Goal: Information Seeking & Learning: Learn about a topic

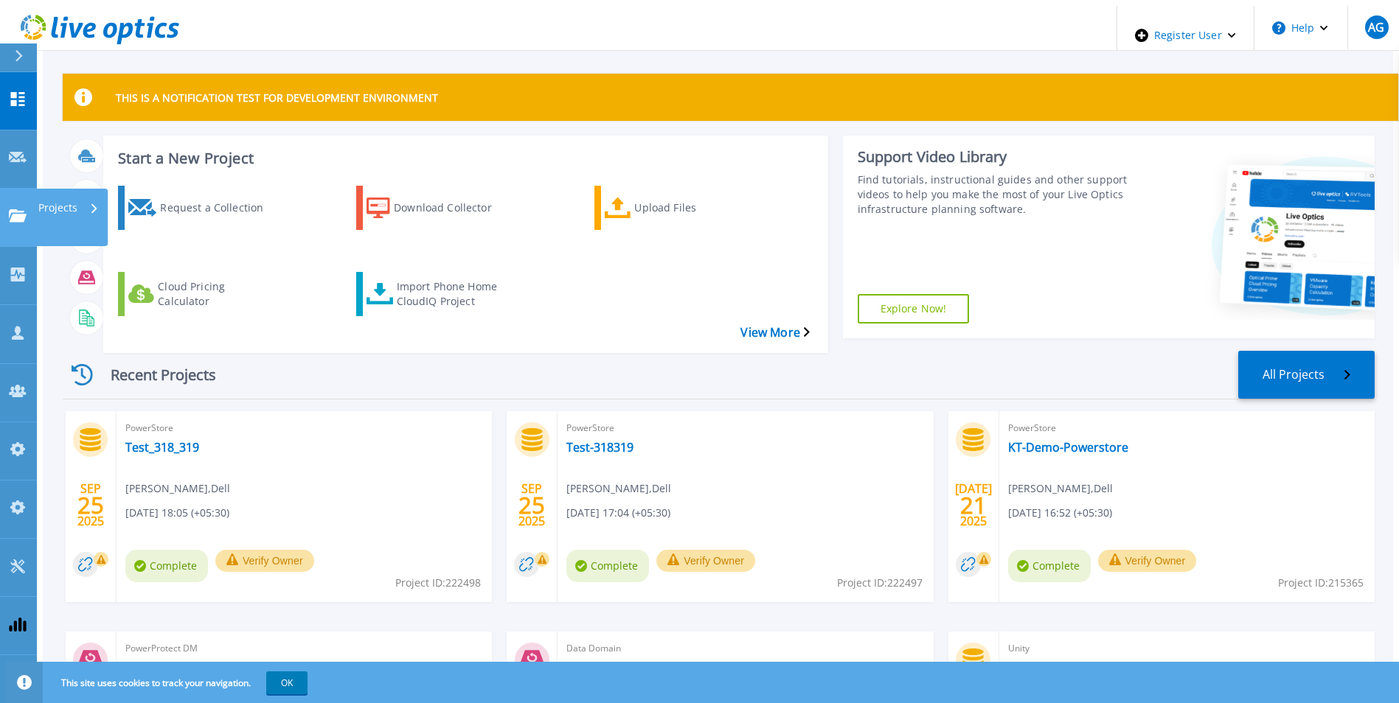
click at [21, 209] on icon at bounding box center [18, 215] width 18 height 13
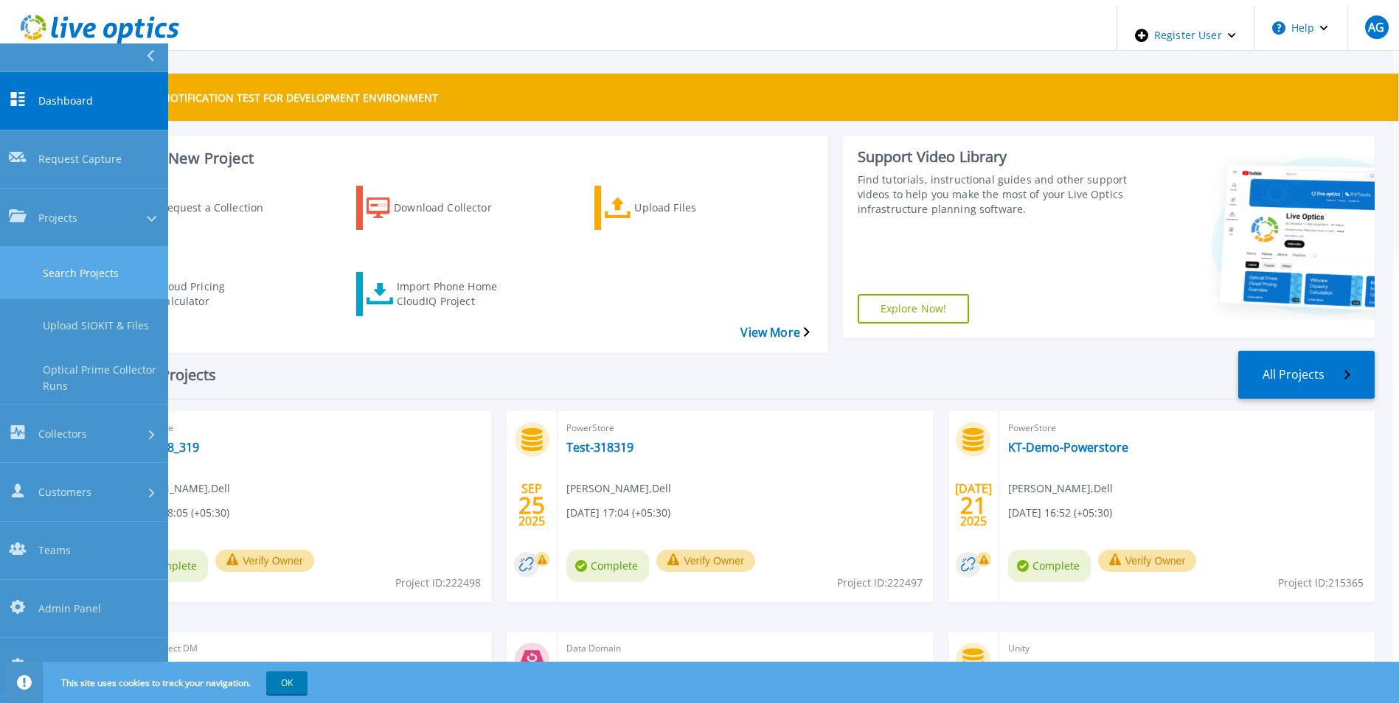
click at [97, 247] on link "Search Projects" at bounding box center [84, 273] width 168 height 52
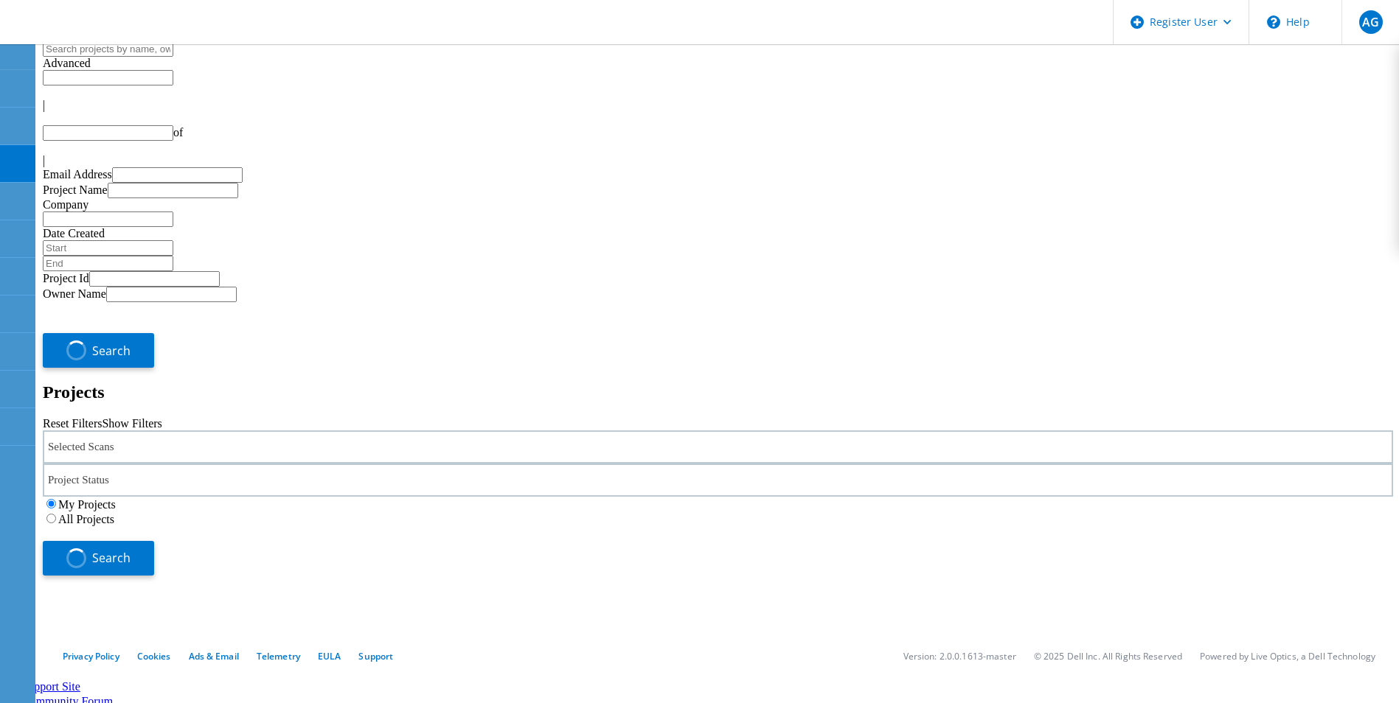
click at [307, 431] on div "Selected Scans" at bounding box center [718, 447] width 1350 height 33
type input "1"
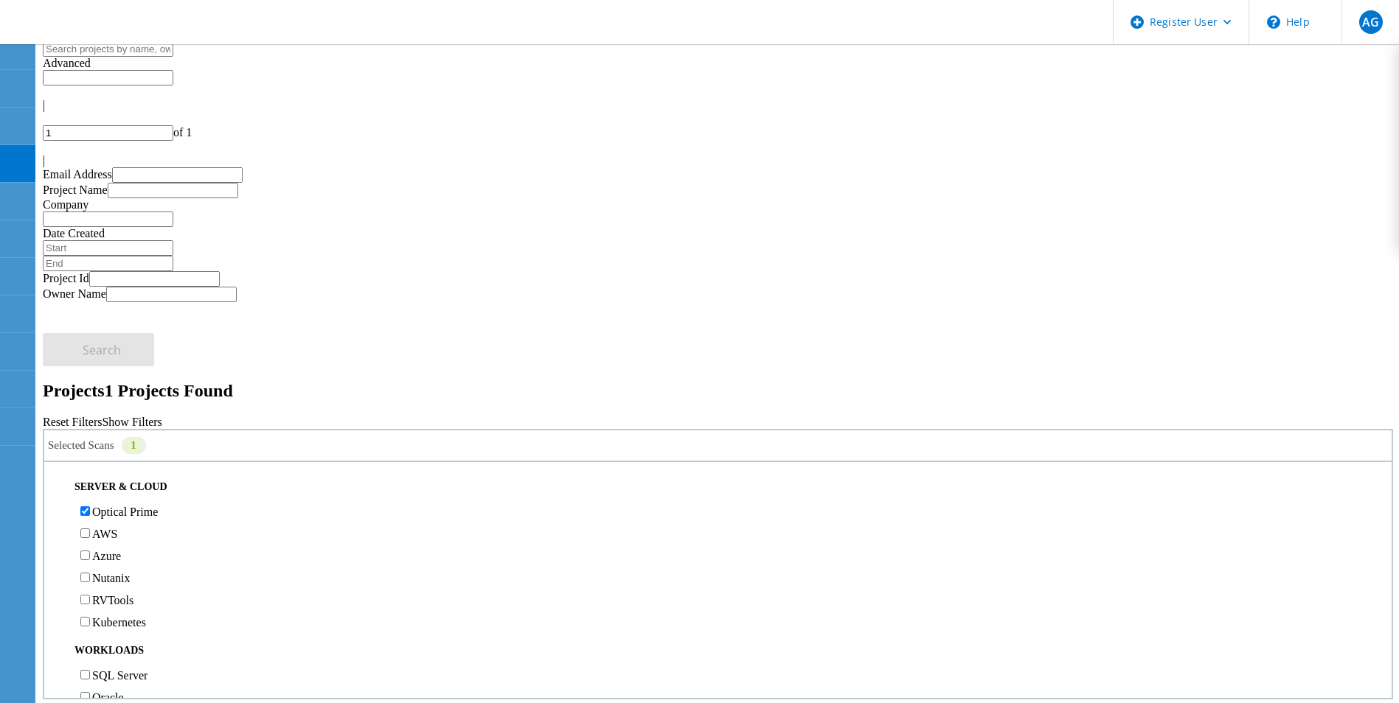
click at [1085, 495] on div "My Projects All Projects" at bounding box center [718, 509] width 1350 height 29
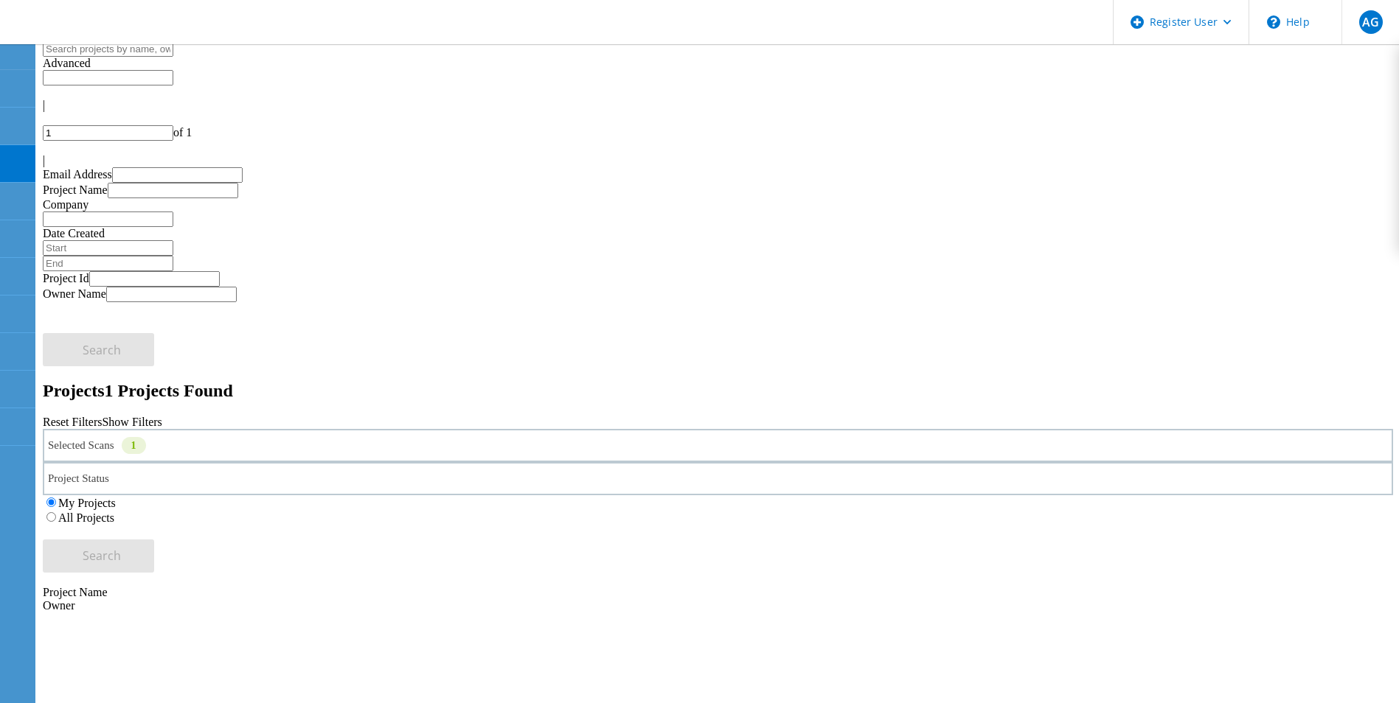
click at [114, 512] on label "All Projects" at bounding box center [86, 518] width 56 height 13
click at [56, 512] on input "All Projects" at bounding box center [51, 517] width 10 height 10
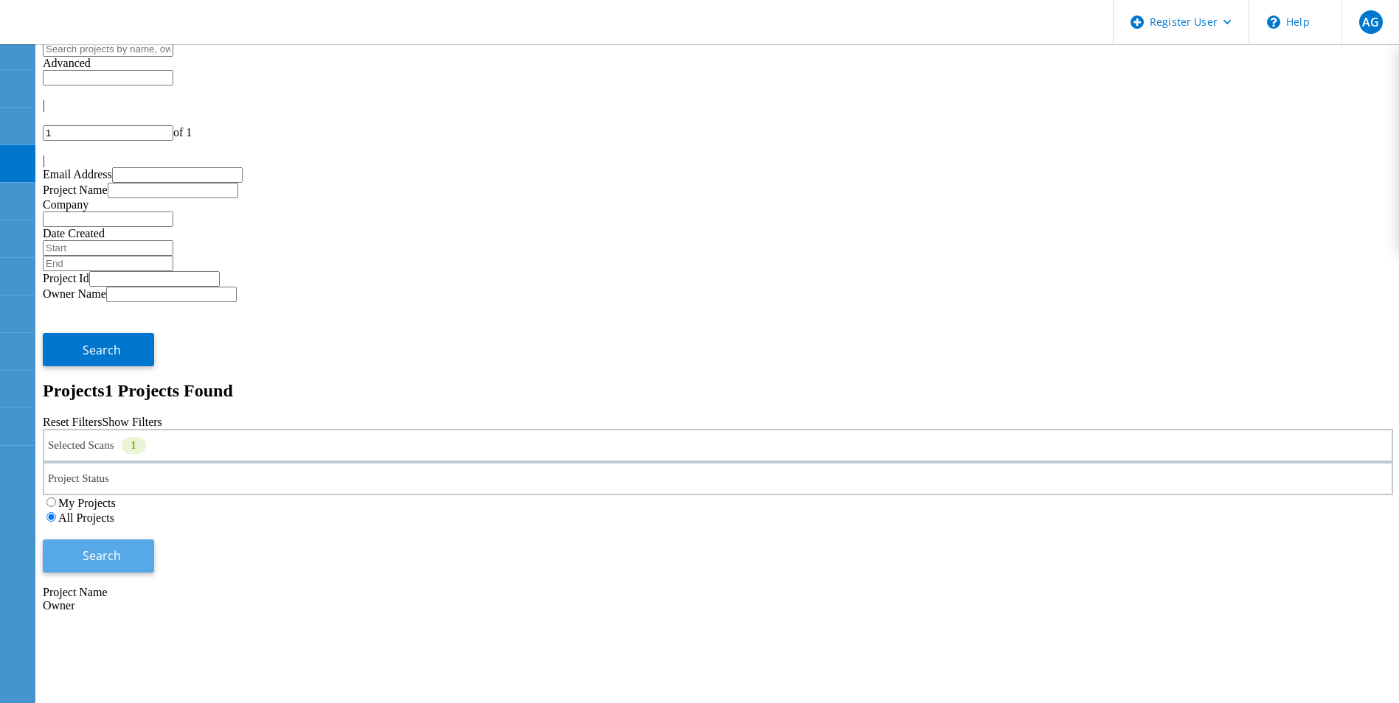
click at [154, 540] on button "Search" at bounding box center [98, 556] width 111 height 33
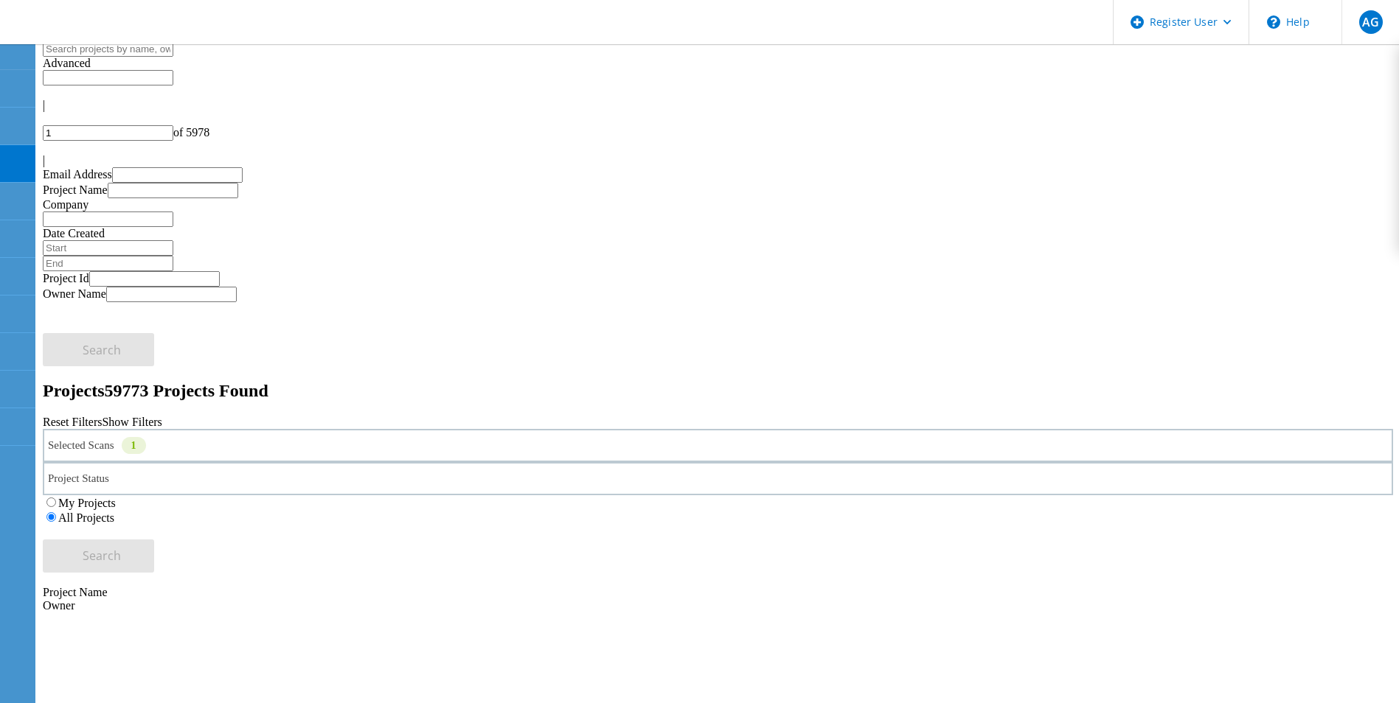
click at [173, 83] on input "text" at bounding box center [108, 77] width 130 height 15
type input "Show 40 Projects"
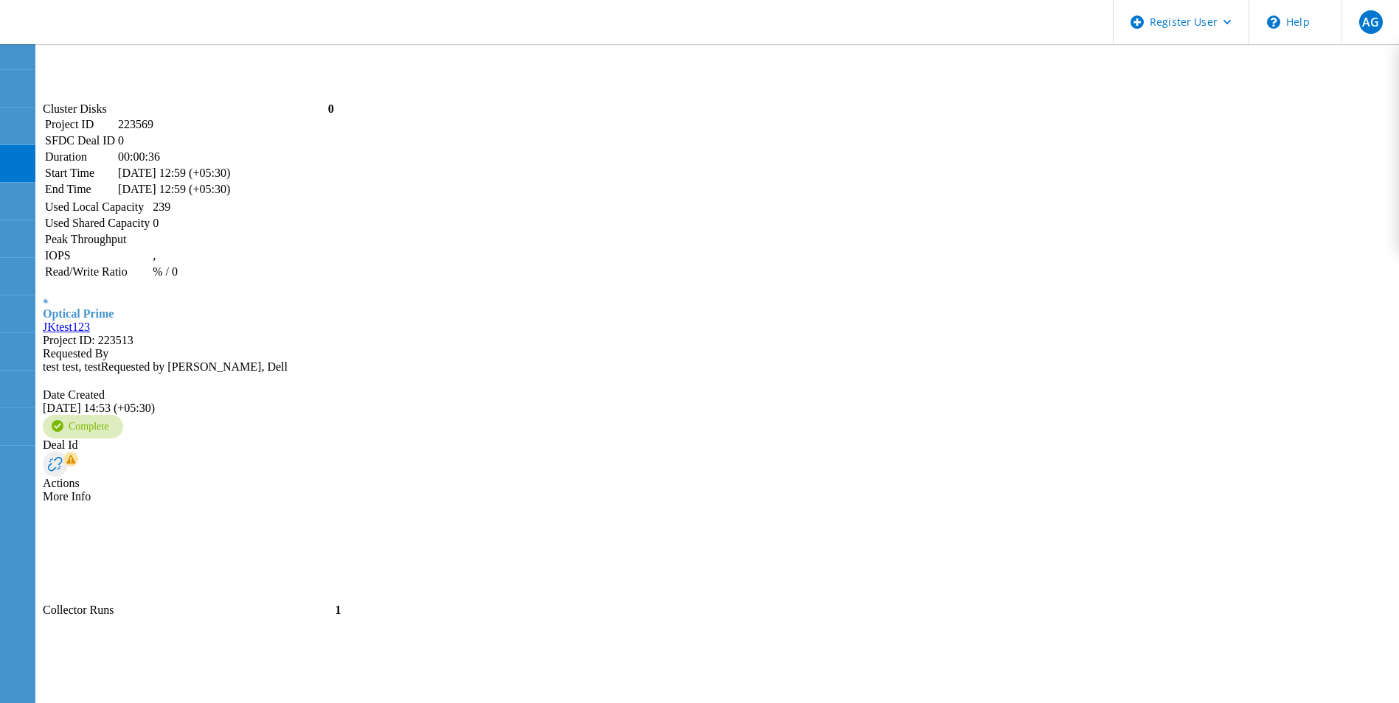
scroll to position [2359, 0]
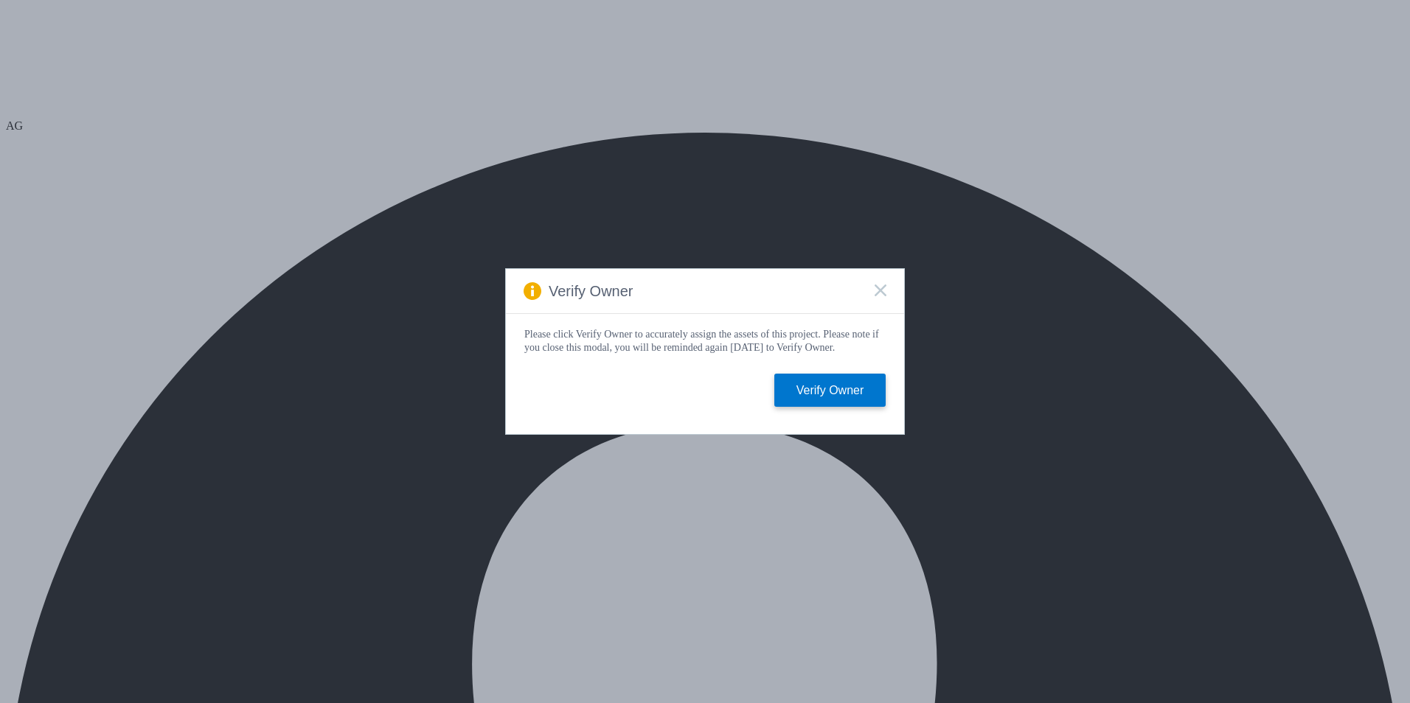
click at [885, 284] on div "Verify Owner" at bounding box center [705, 291] width 398 height 45
select select "USD"
click at [878, 284] on rect at bounding box center [880, 290] width 13 height 13
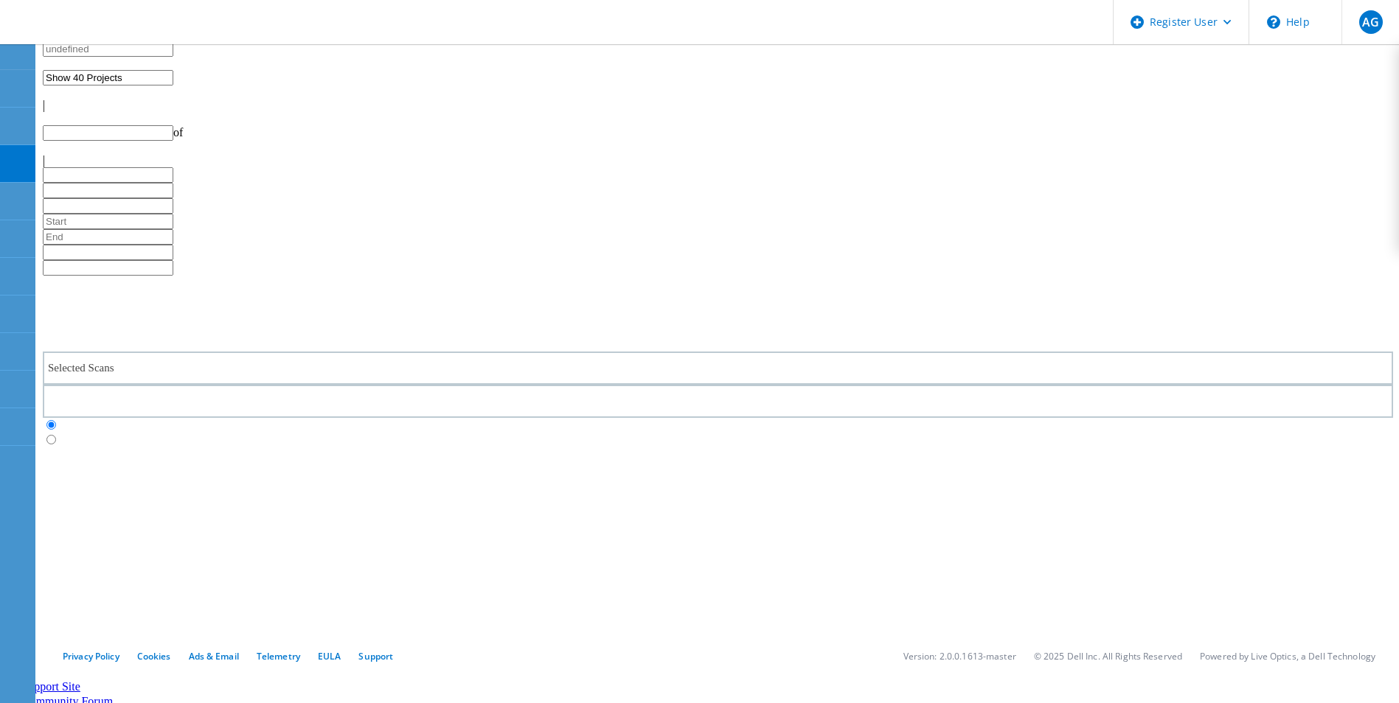
type input "1"
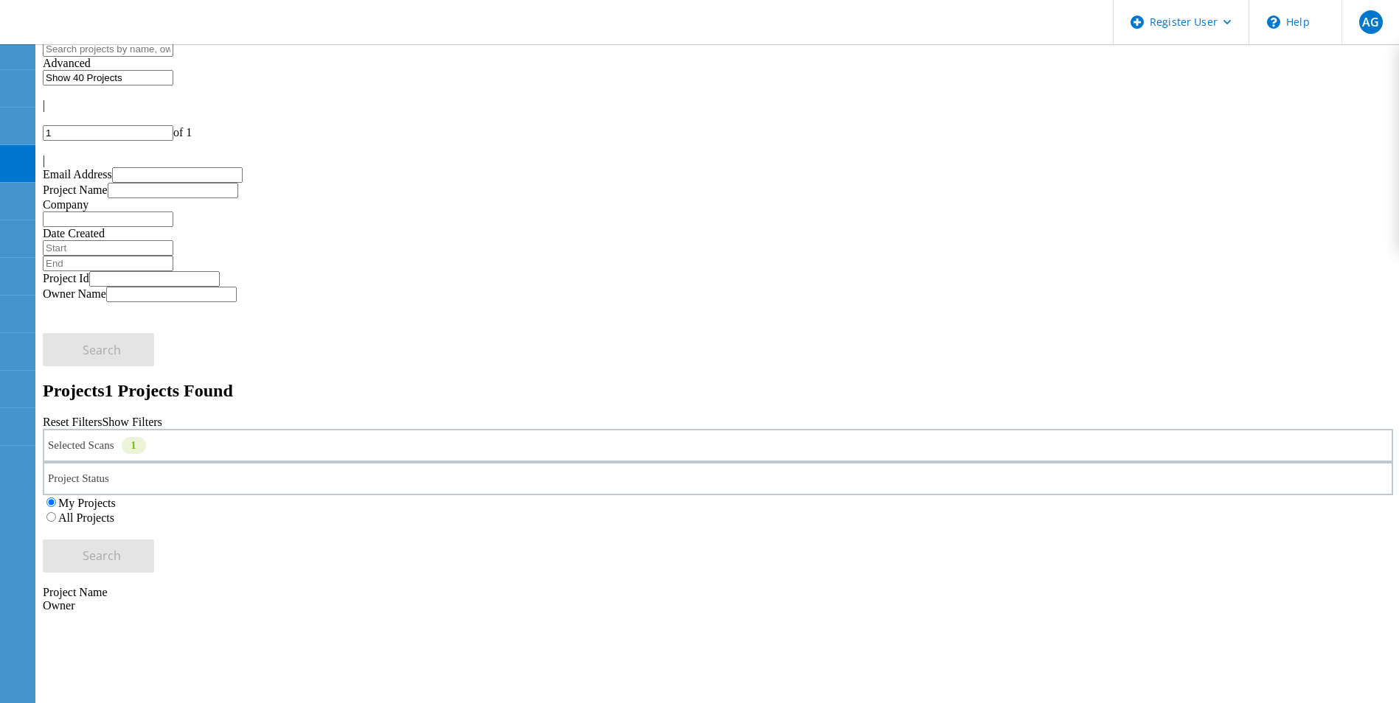
scroll to position [41, 0]
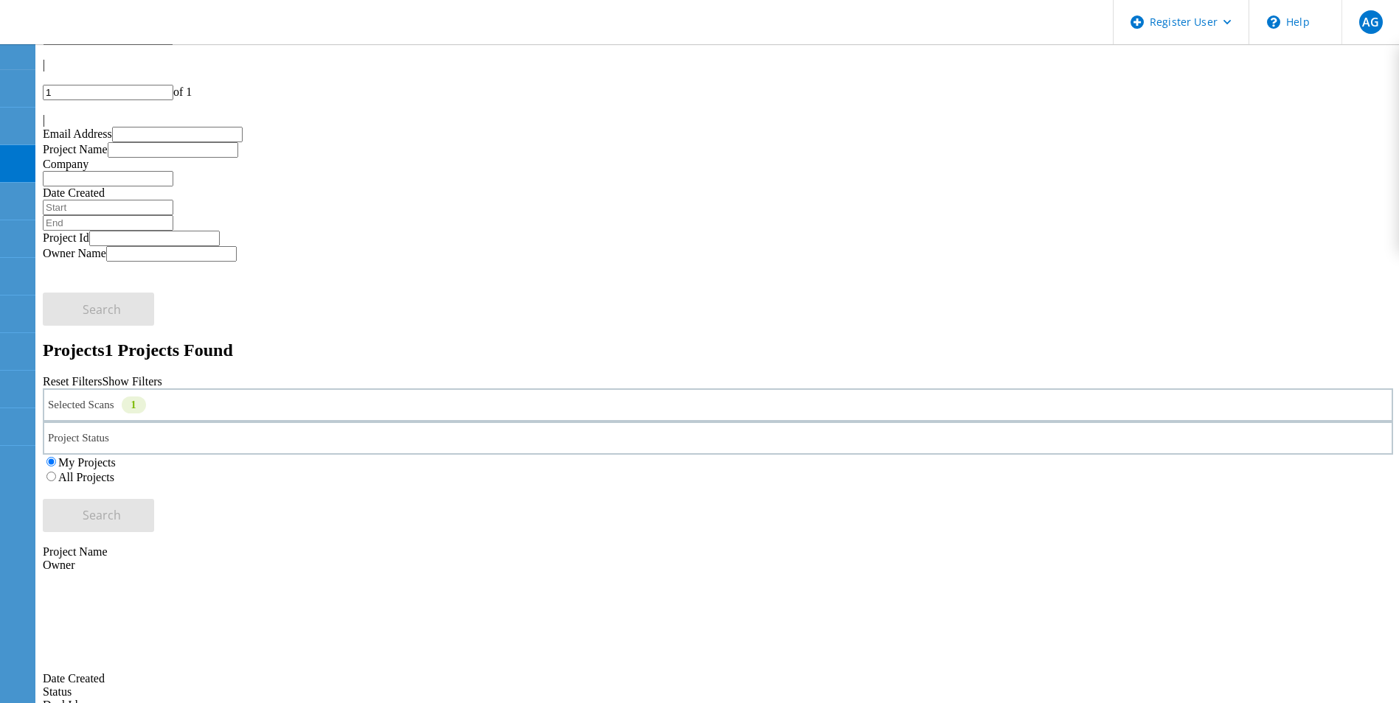
click at [925, 470] on div "All Projects" at bounding box center [718, 477] width 1350 height 15
click at [114, 471] on label "All Projects" at bounding box center [86, 477] width 56 height 13
click at [56, 472] on input "All Projects" at bounding box center [51, 477] width 10 height 10
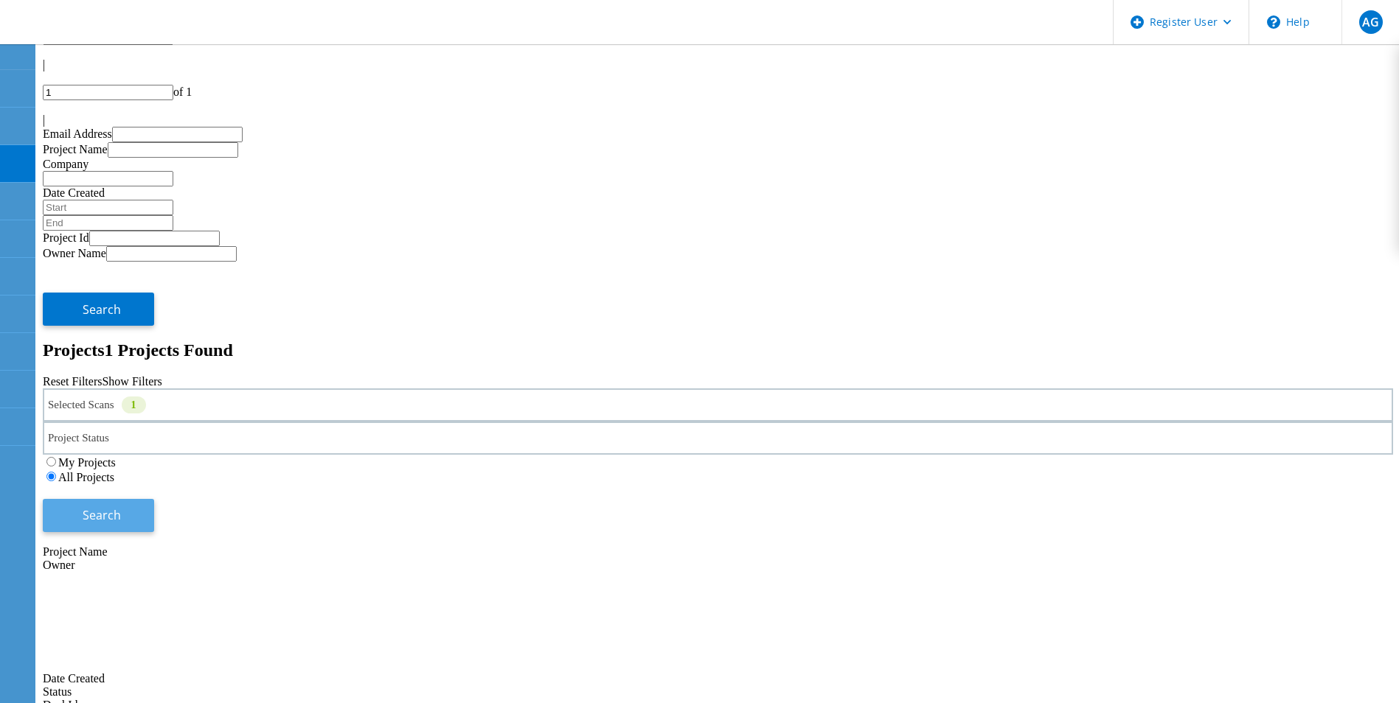
click at [121, 507] on span "Search" at bounding box center [102, 515] width 38 height 16
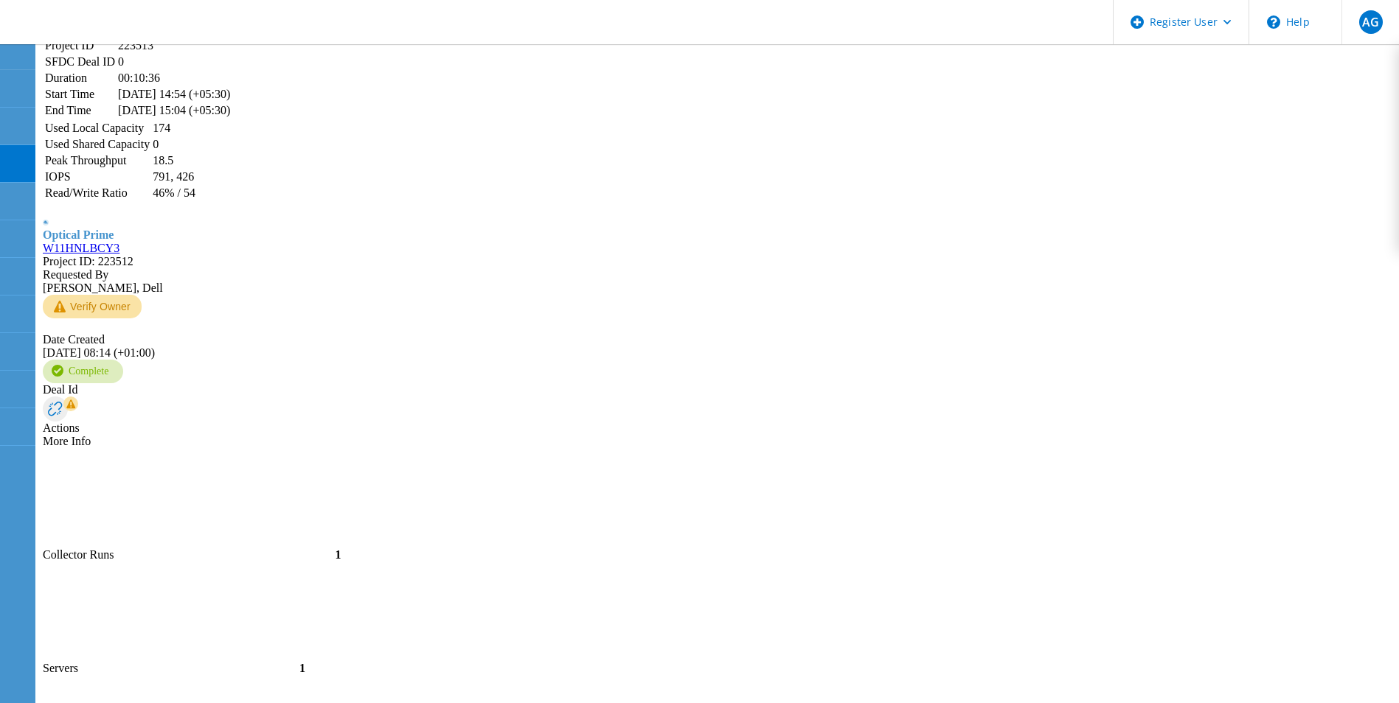
scroll to position [3124, 0]
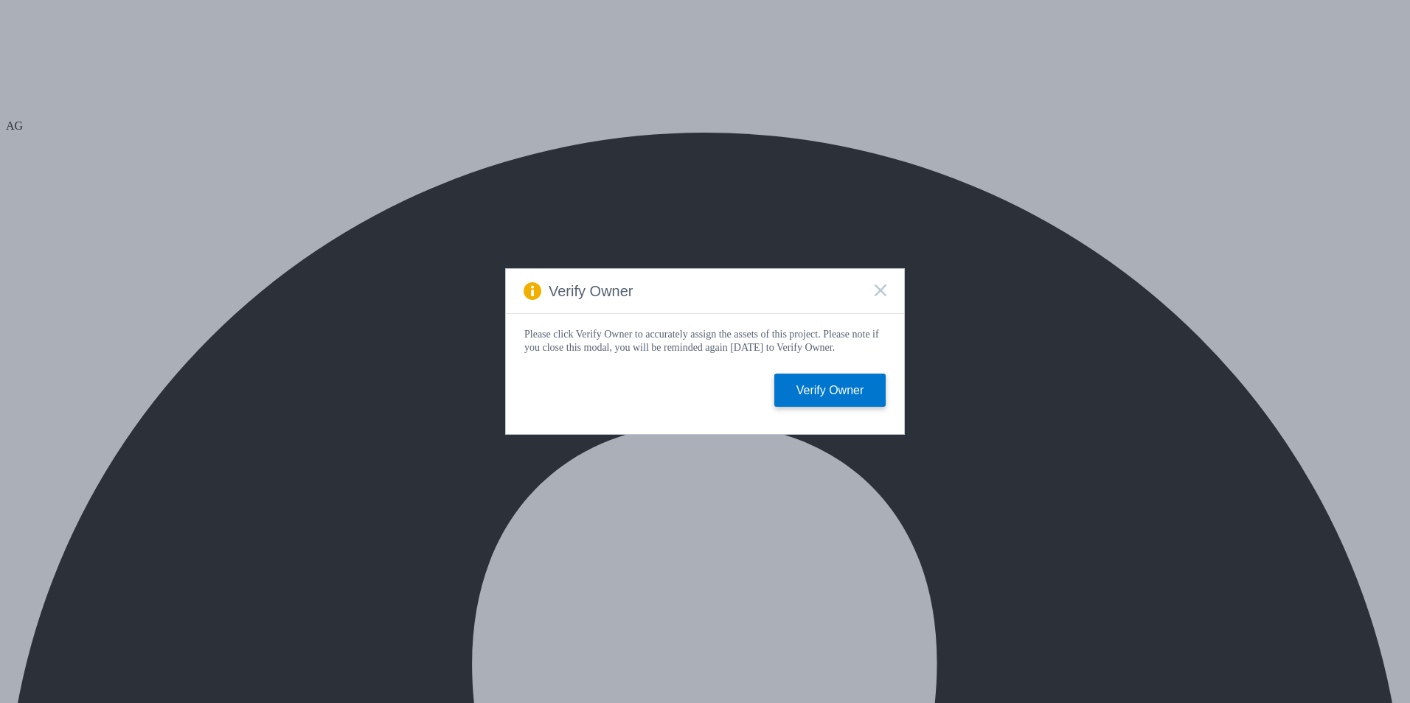
select select "USD"
click at [877, 285] on icon at bounding box center [880, 291] width 12 height 12
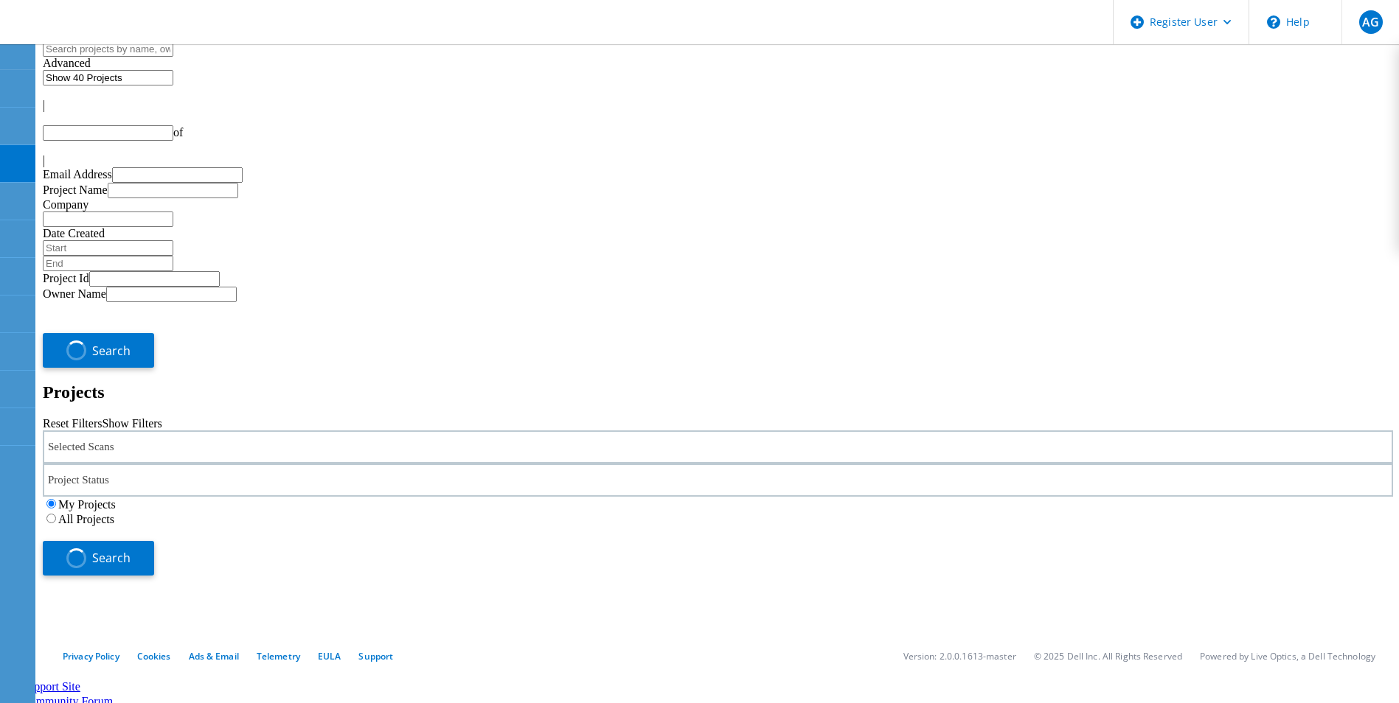
type input "1"
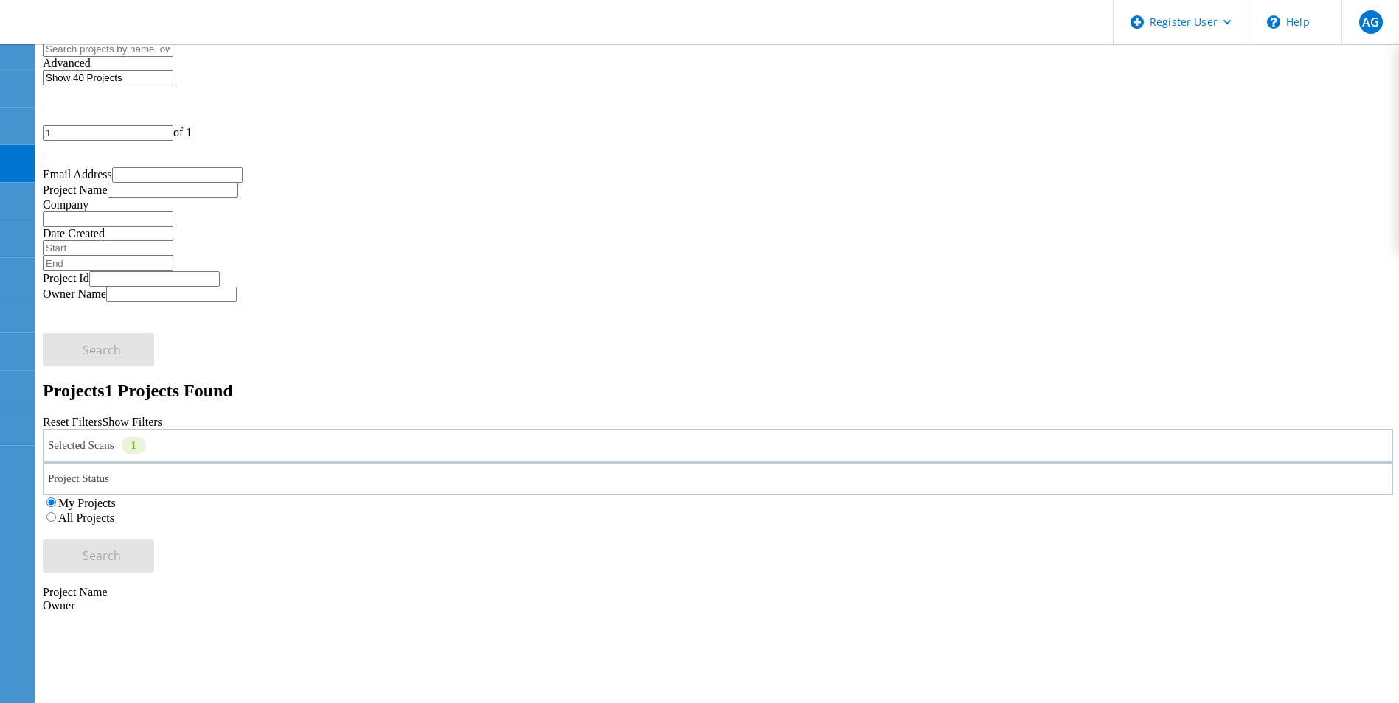
scroll to position [41, 0]
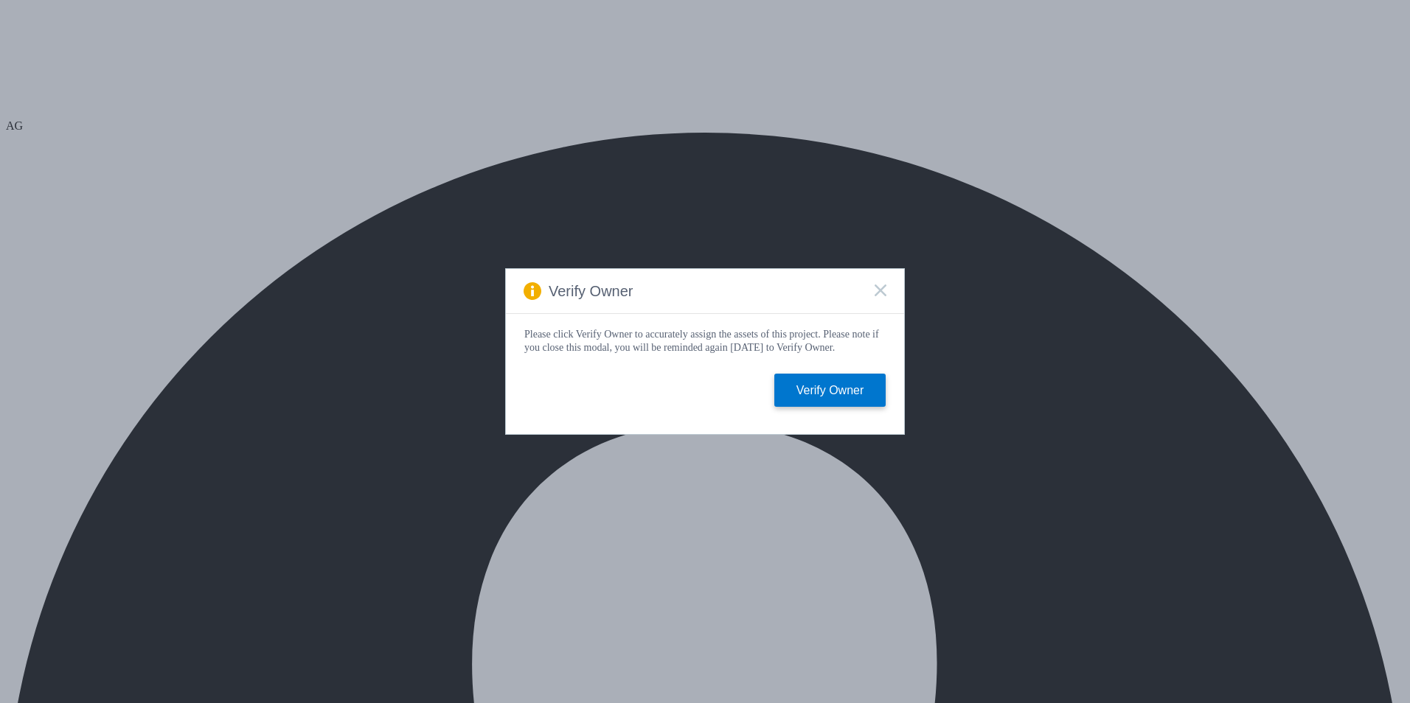
click at [877, 285] on icon at bounding box center [880, 291] width 12 height 12
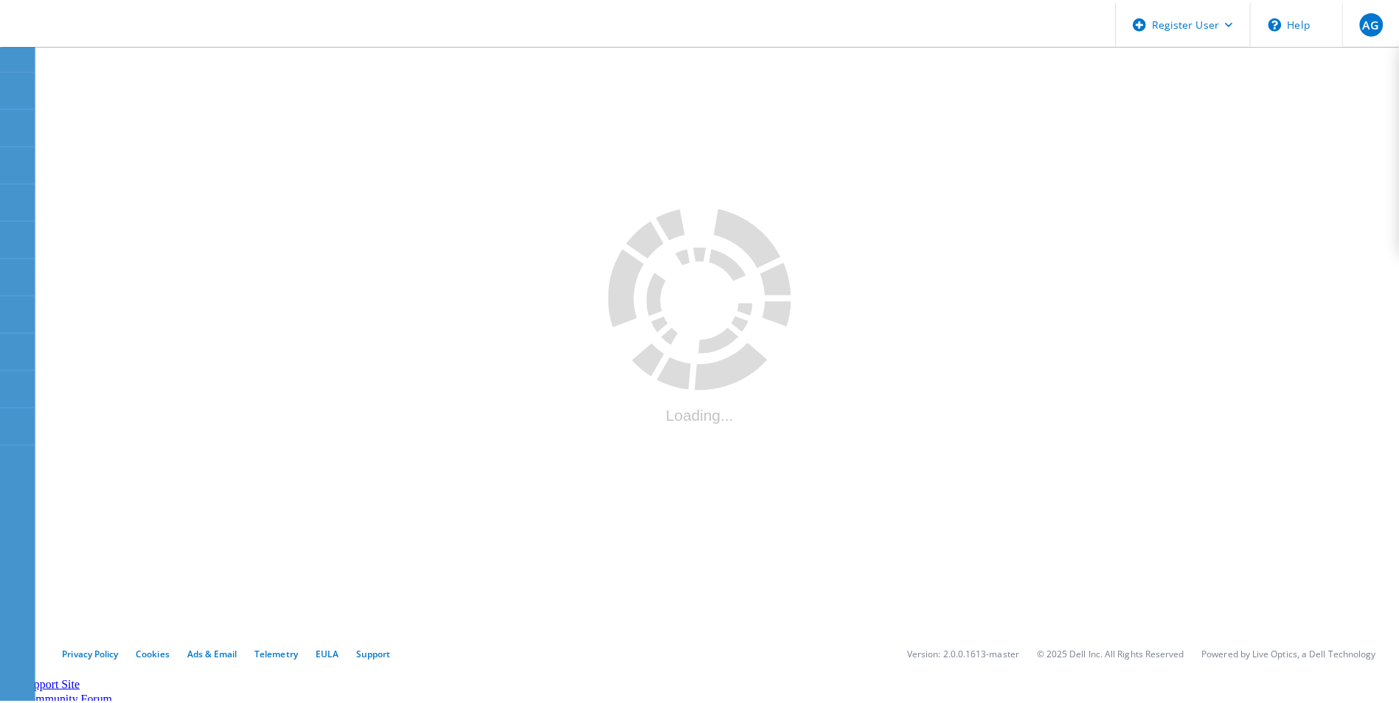
scroll to position [41, 0]
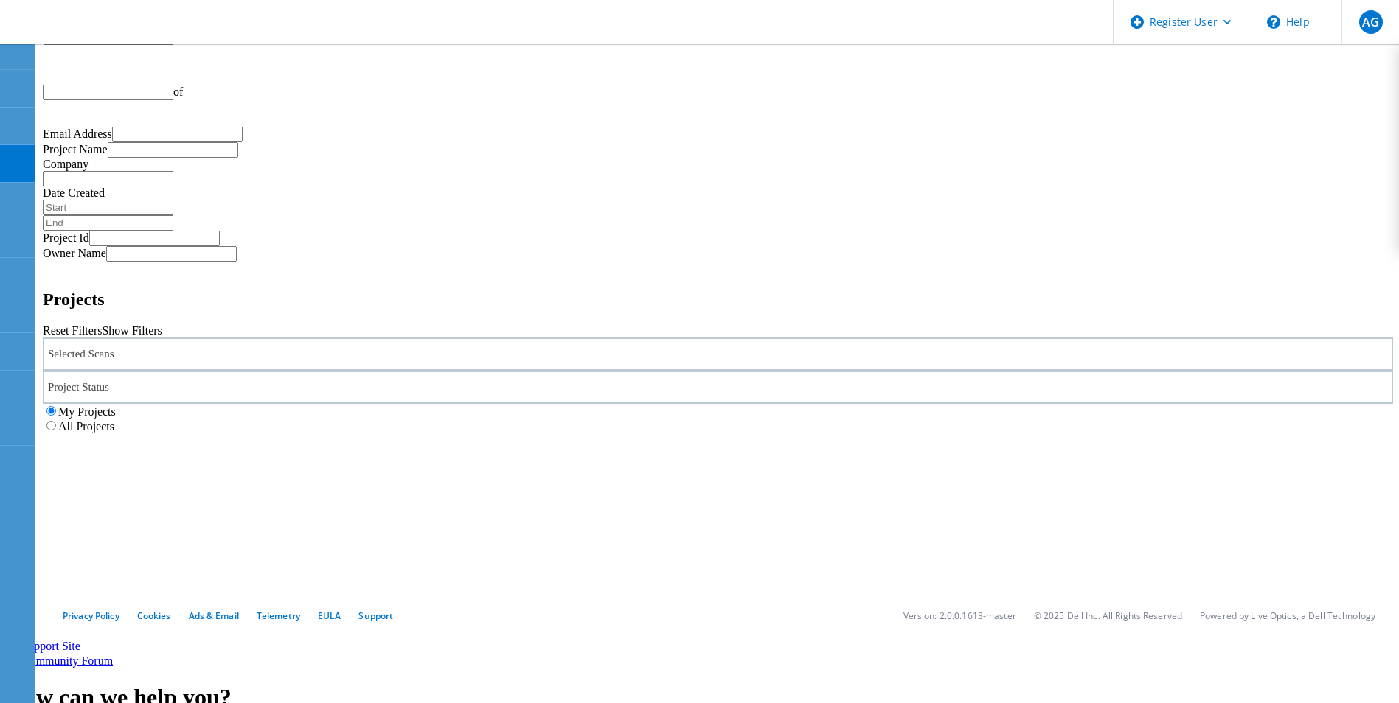
type input "1"
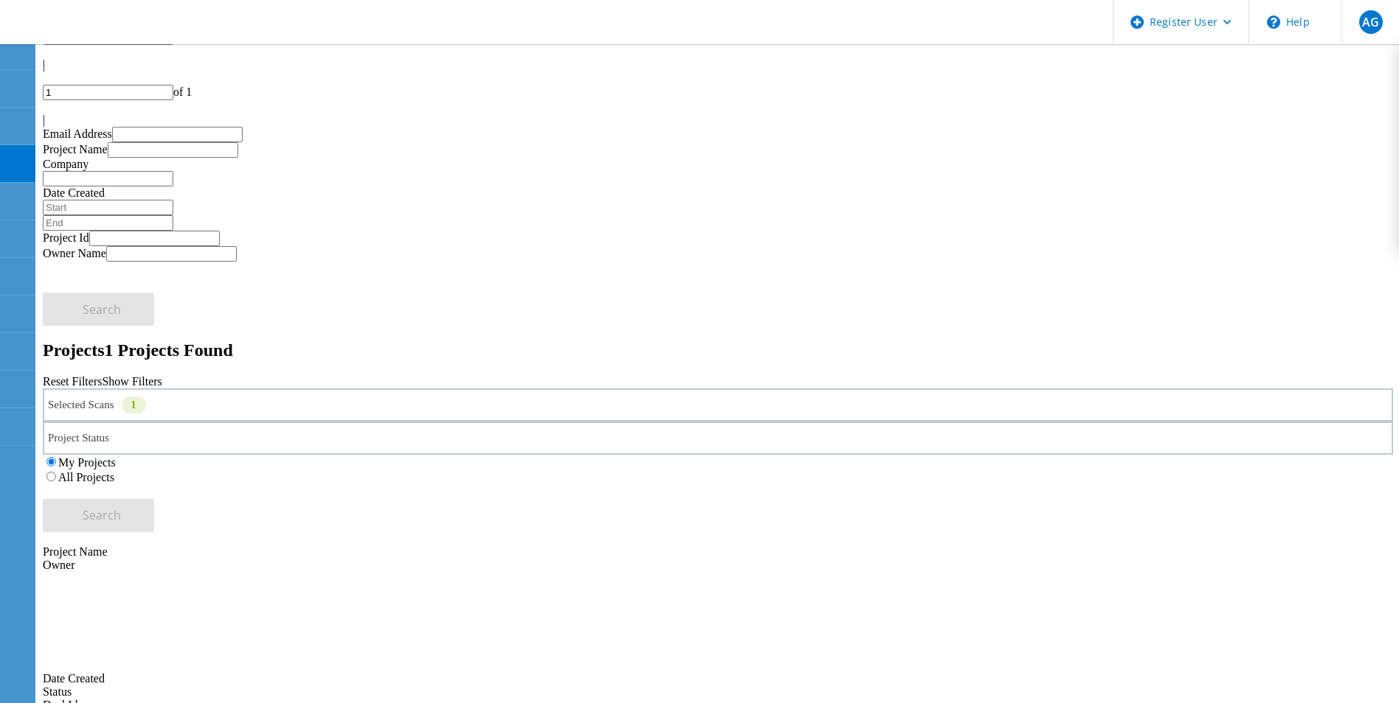
click at [346, 389] on div "Selected Scans 1" at bounding box center [718, 405] width 1350 height 33
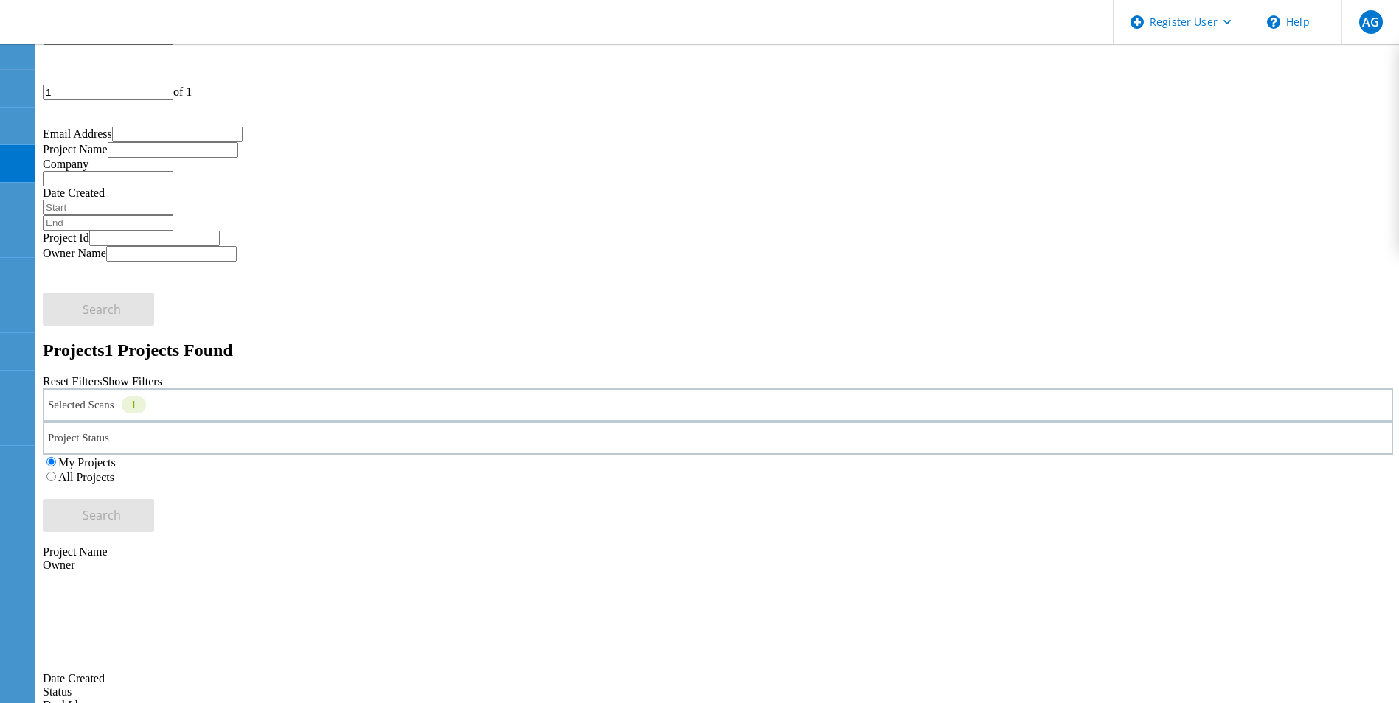
click at [114, 471] on label "All Projects" at bounding box center [86, 477] width 56 height 13
click at [56, 472] on input "All Projects" at bounding box center [51, 477] width 10 height 10
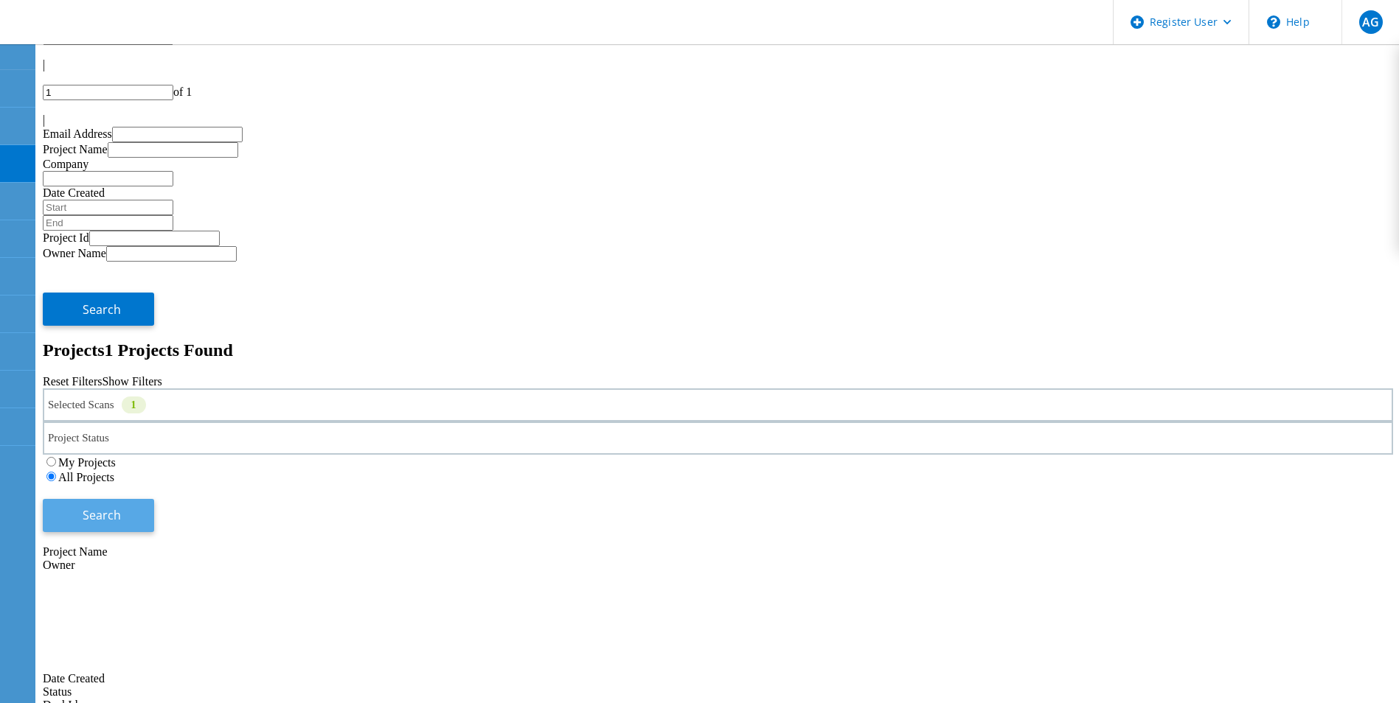
click at [154, 499] on button "Search" at bounding box center [98, 515] width 111 height 33
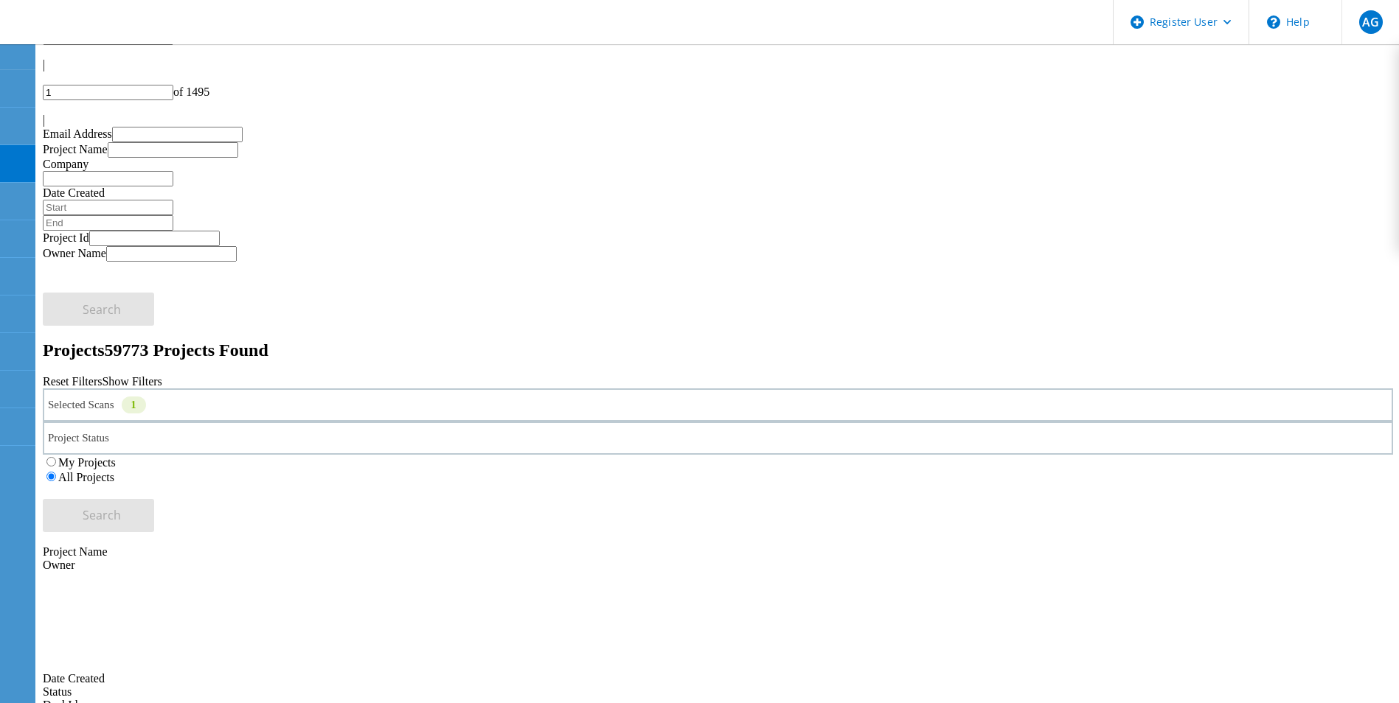
click at [332, 389] on div "Selected Scans 1" at bounding box center [718, 405] width 1350 height 33
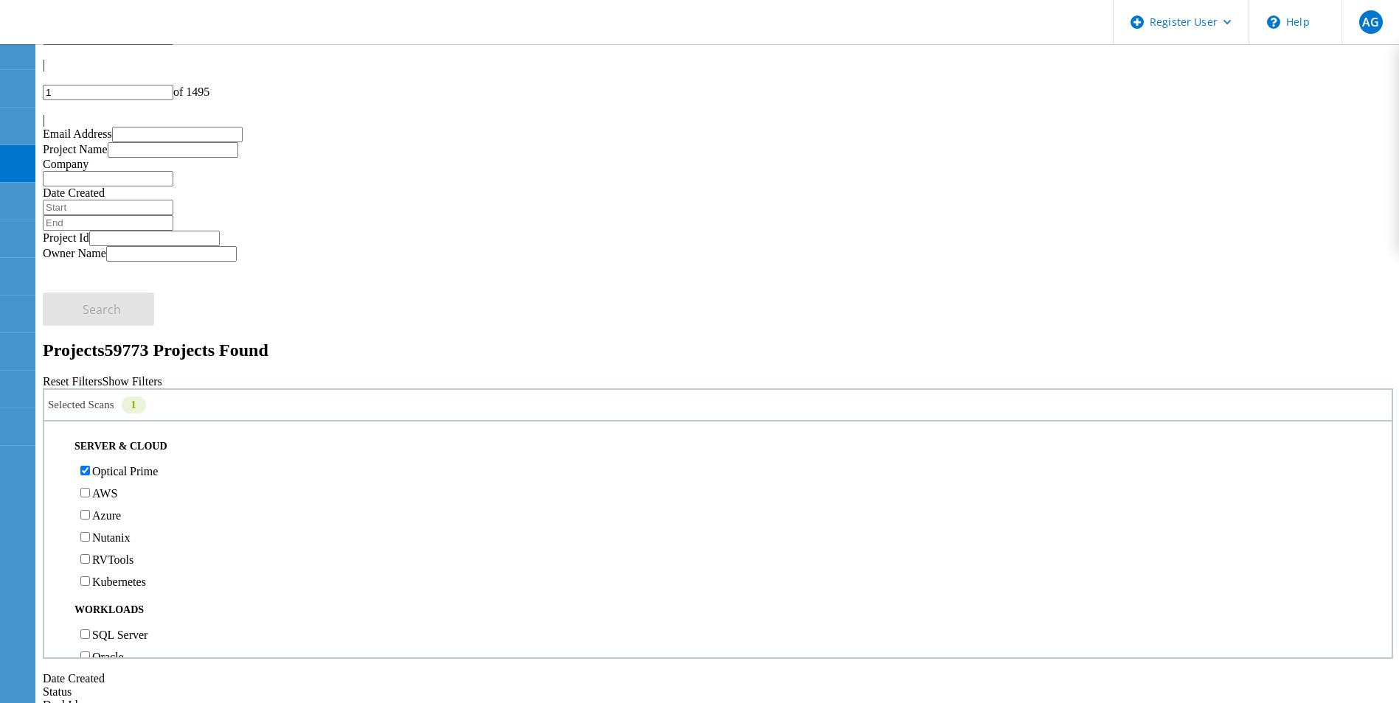
click at [337, 389] on div "Selected Scans 1" at bounding box center [718, 405] width 1350 height 33
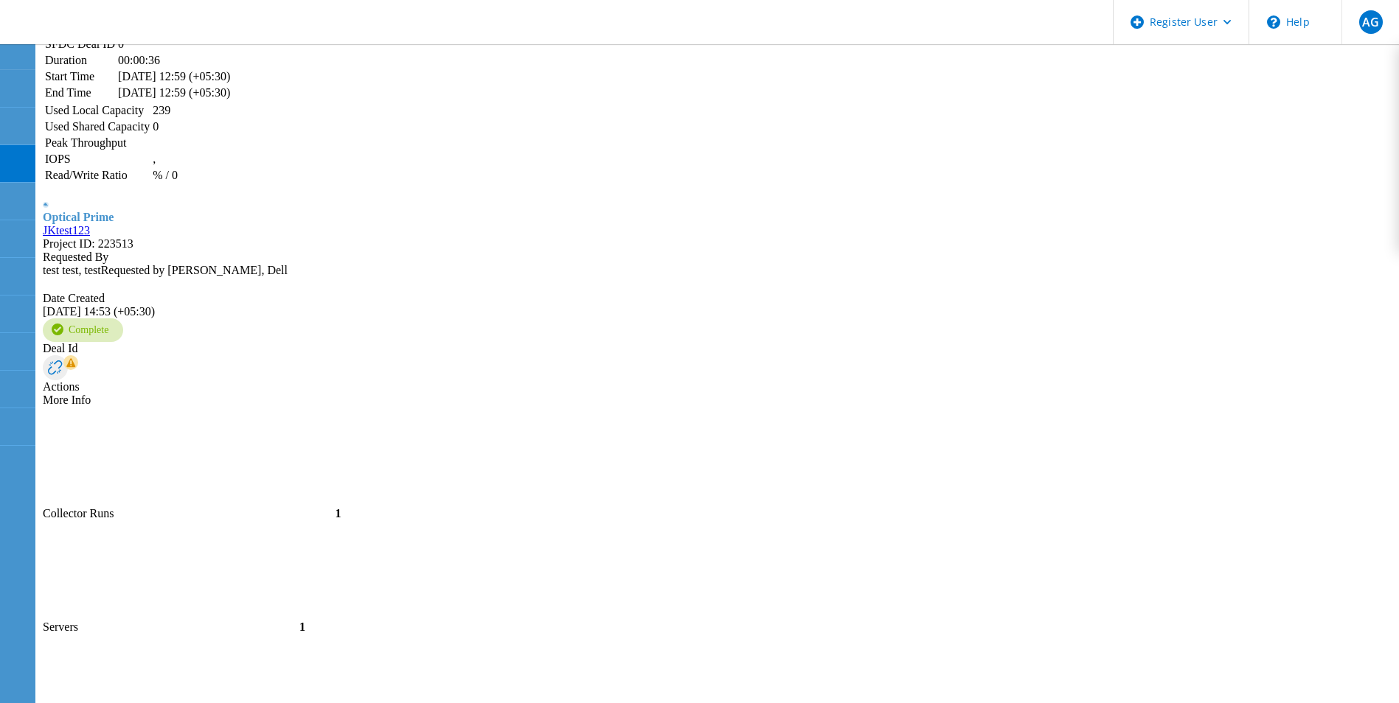
scroll to position [2464, 0]
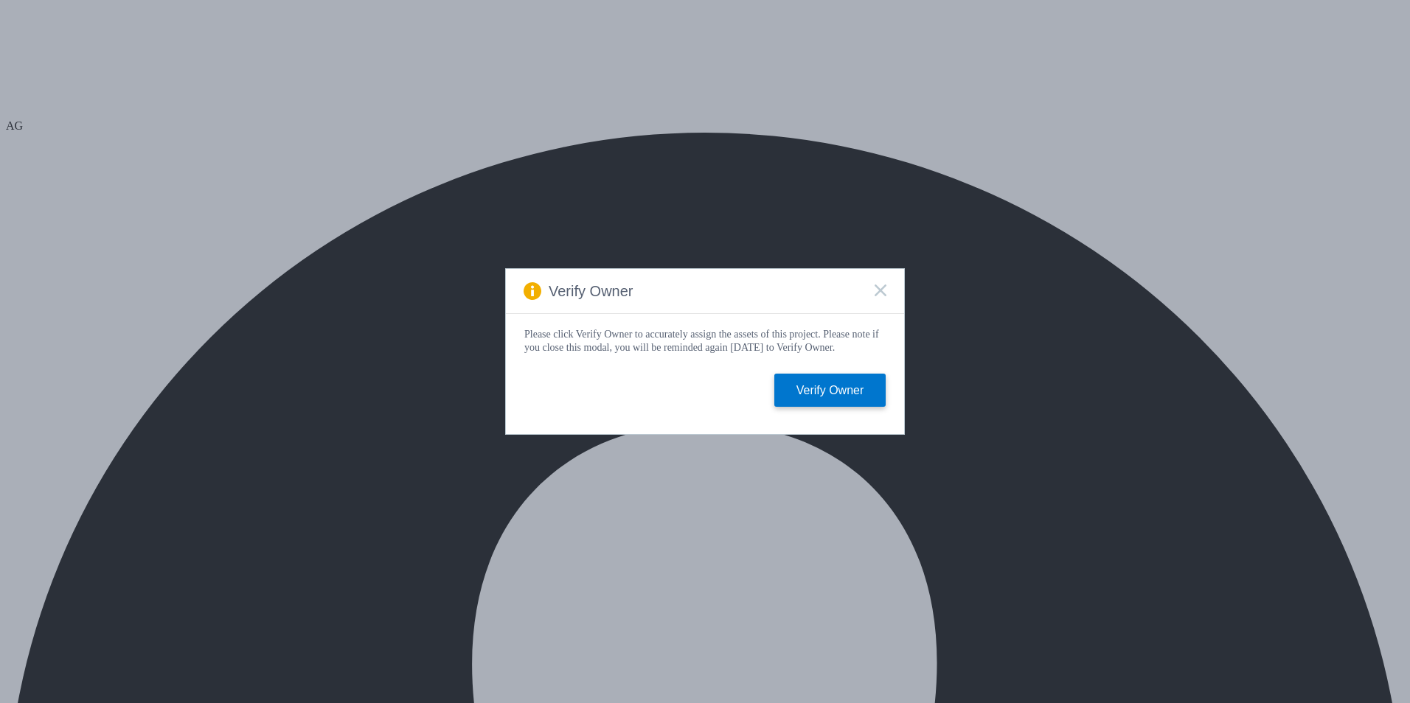
click at [882, 284] on rect at bounding box center [880, 290] width 13 height 13
select select "USD"
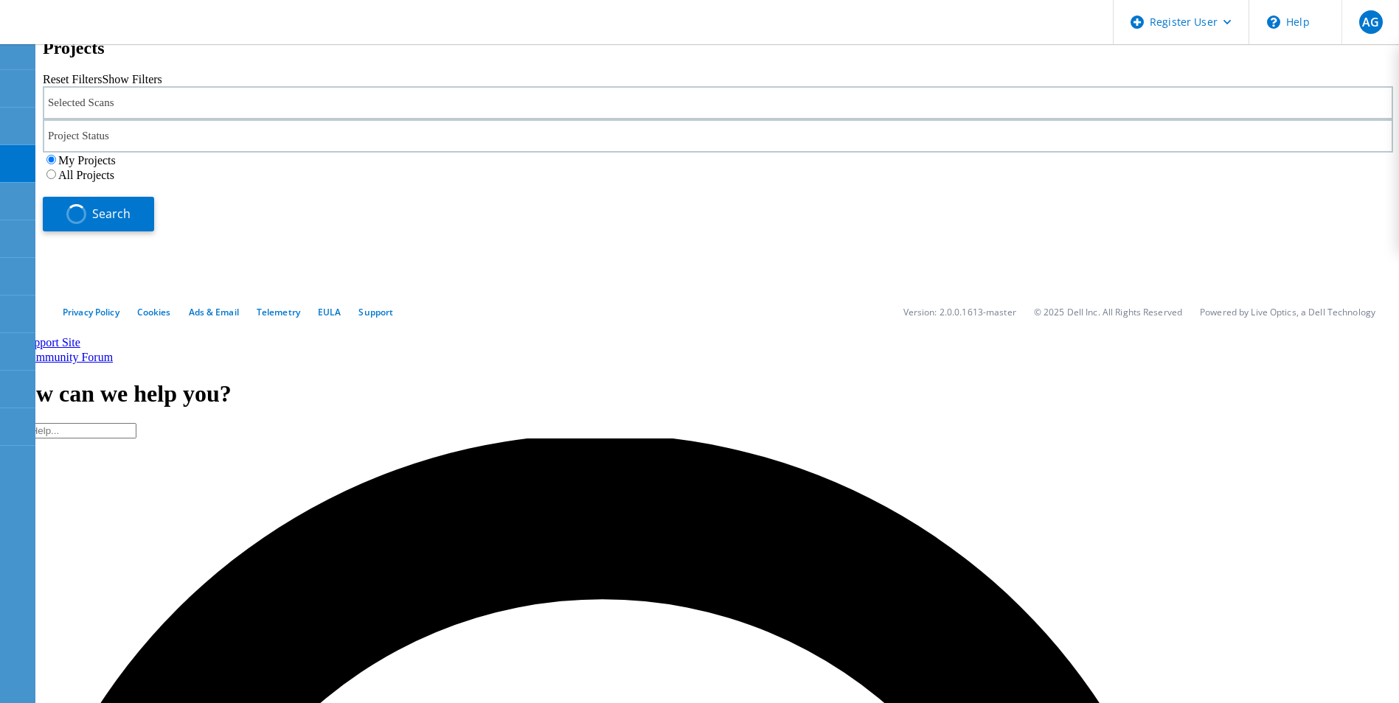
type input "1"
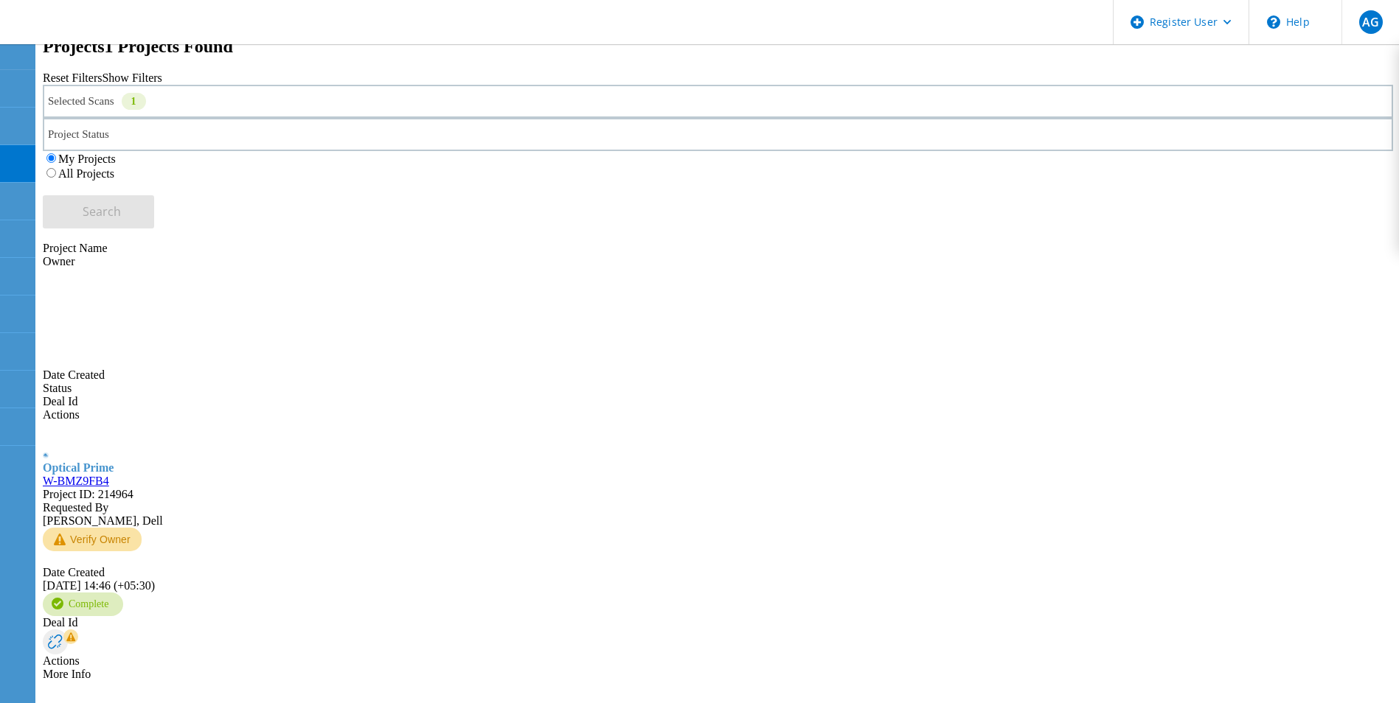
scroll to position [41, 0]
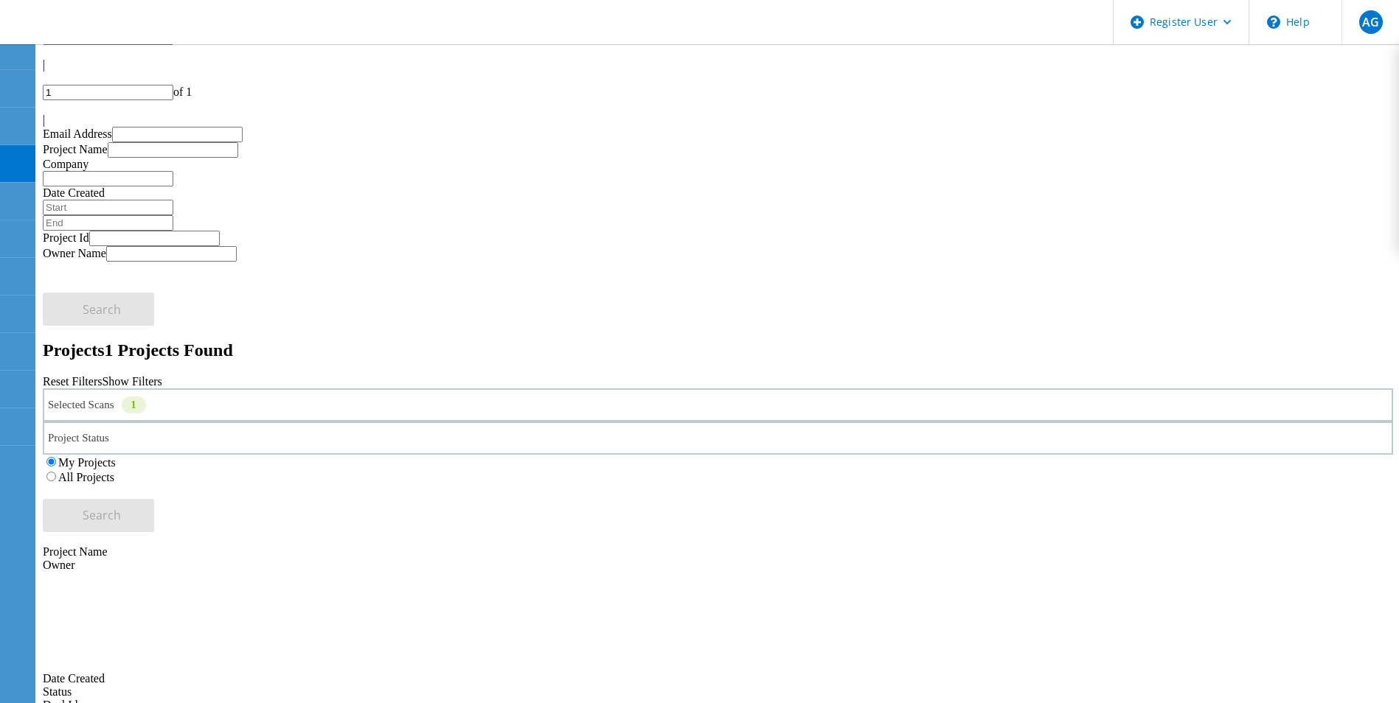
click at [114, 471] on label "All Projects" at bounding box center [86, 477] width 56 height 13
click at [56, 472] on input "All Projects" at bounding box center [51, 477] width 10 height 10
